Goal: Download file/media

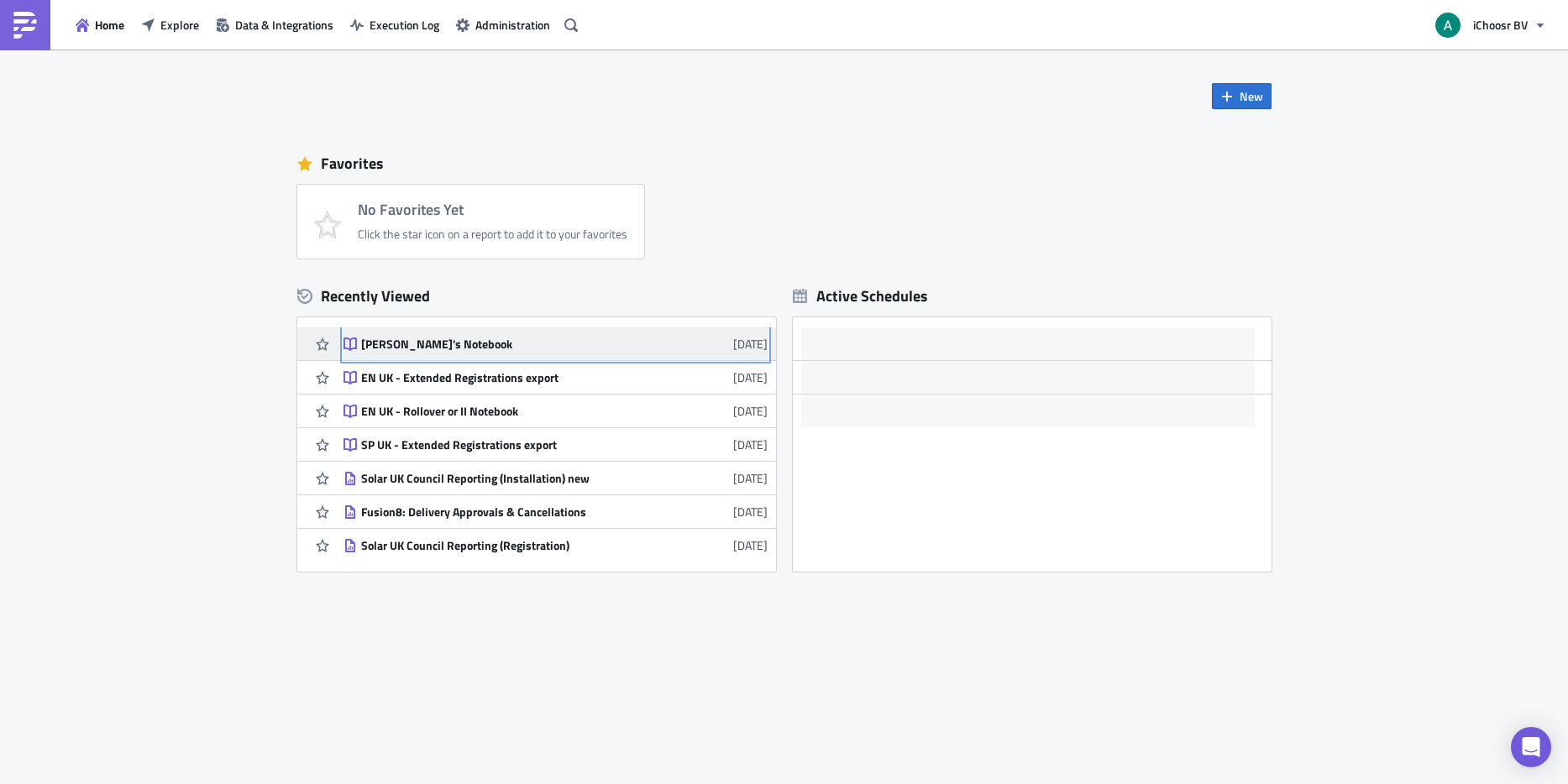
click at [480, 351] on link "[PERSON_NAME]'s Notebook [DATE]" at bounding box center [555, 343] width 424 height 33
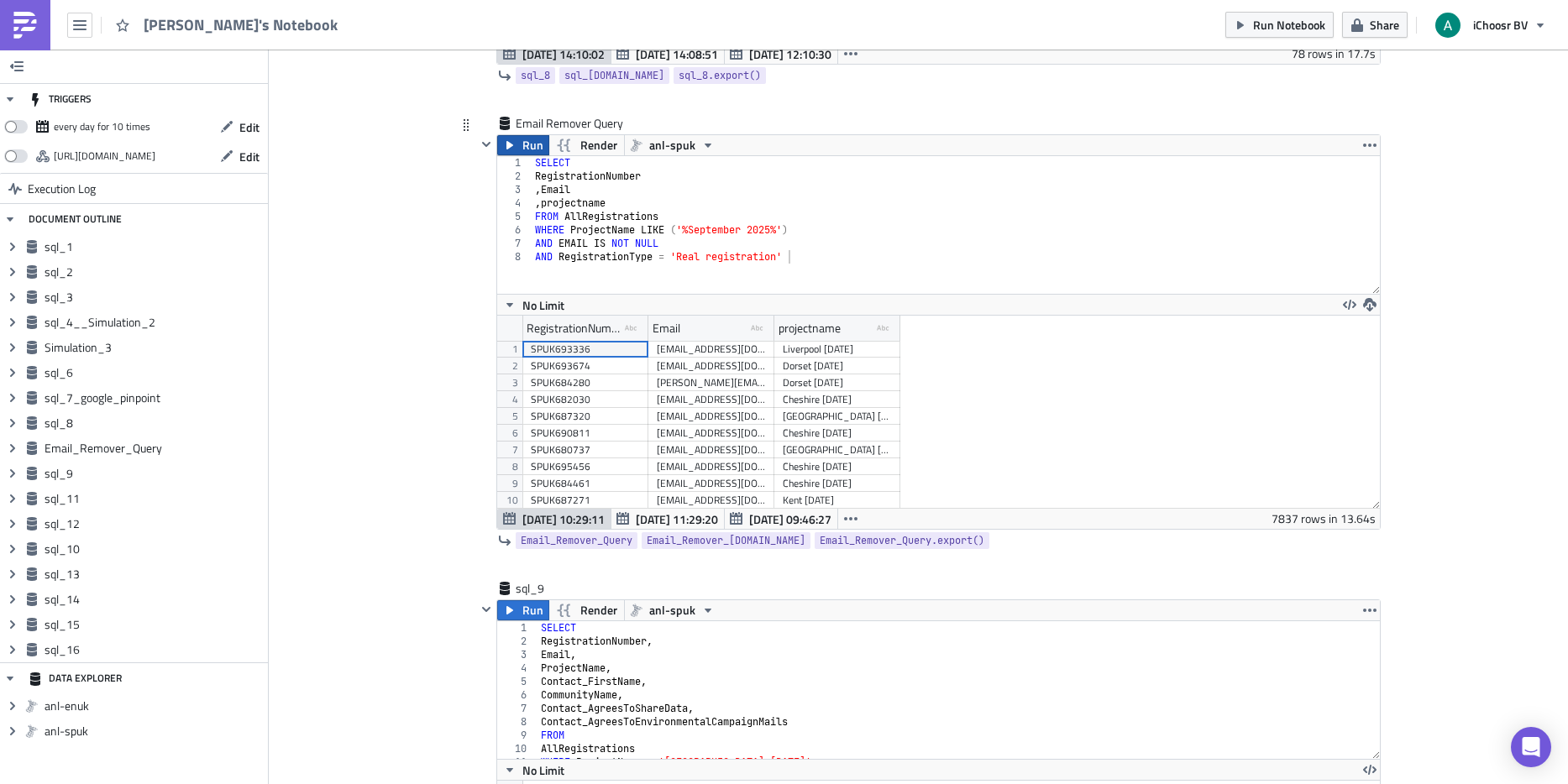
click at [508, 143] on icon "button" at bounding box center [510, 146] width 14 height 14
click at [677, 516] on span "[DATE] 10:29:11" at bounding box center [677, 519] width 83 height 17
click at [559, 513] on span "[DATE] 11:02:55" at bounding box center [563, 519] width 83 height 17
click at [1365, 303] on icon "button" at bounding box center [1370, 305] width 14 height 14
click at [1401, 235] on div "CSV" at bounding box center [1428, 240] width 131 height 16
